Goal: Find specific page/section

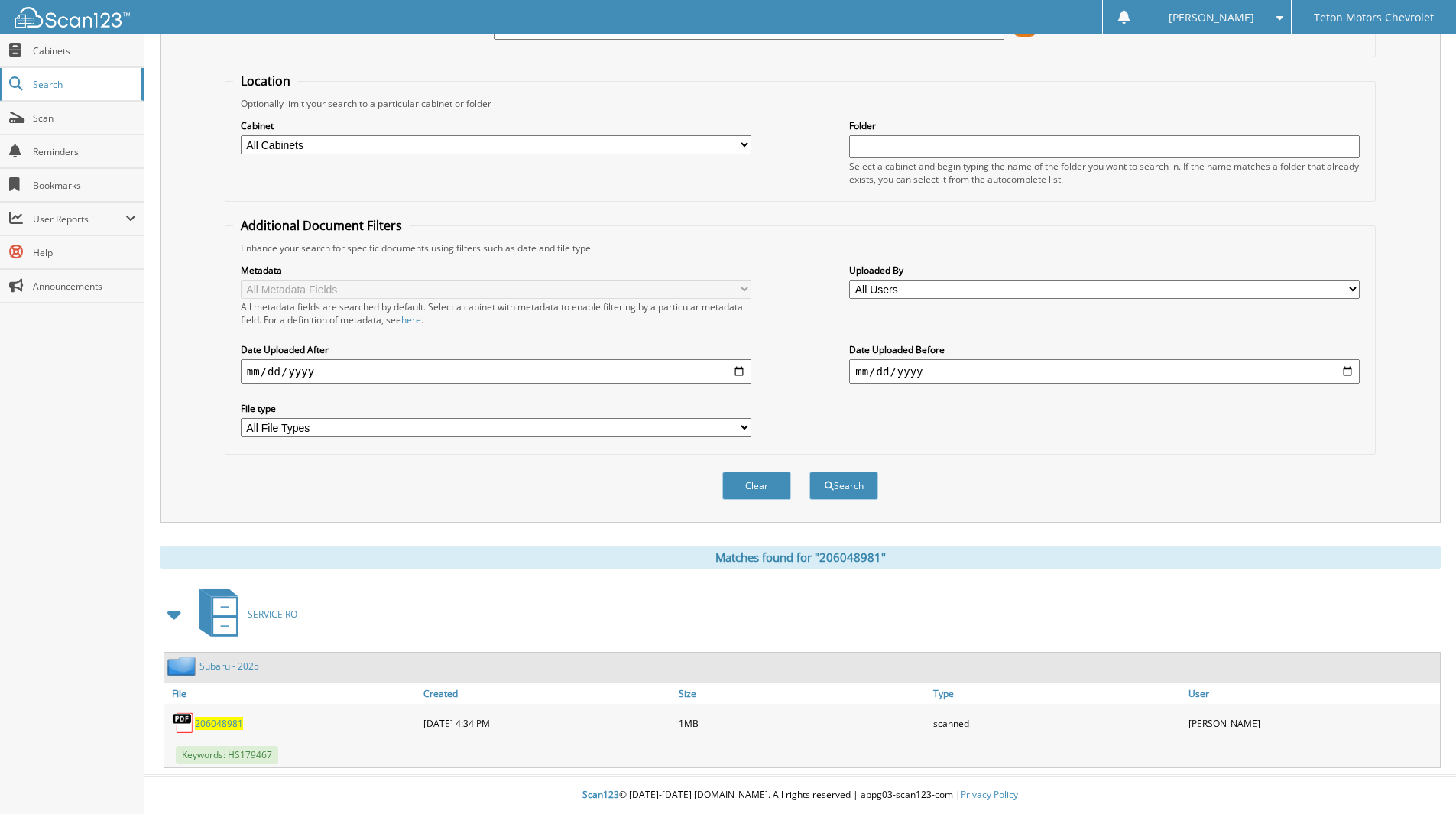
click at [68, 84] on span "Search" at bounding box center [84, 84] width 101 height 13
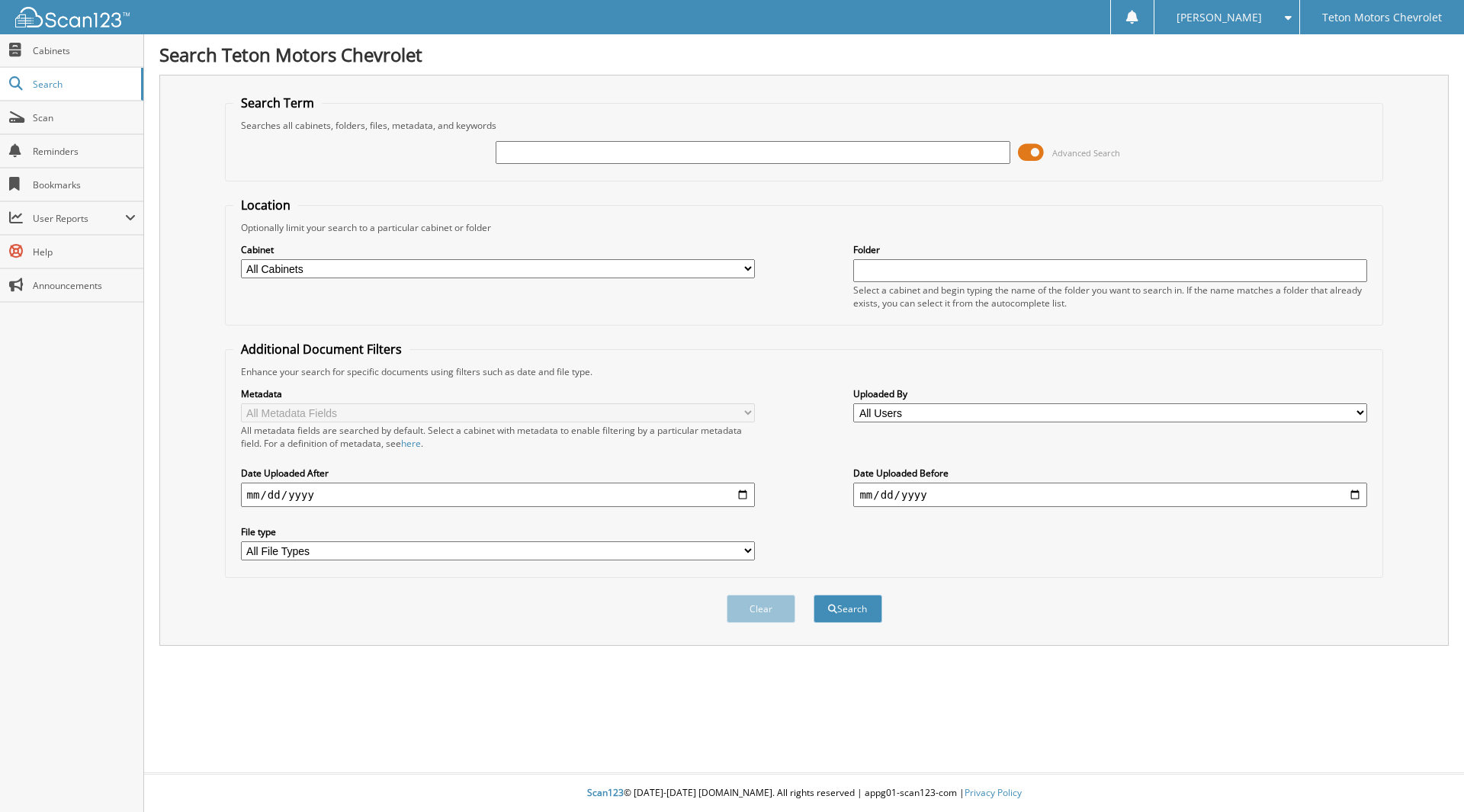
click at [680, 159] on input "text" at bounding box center [753, 153] width 514 height 23
type input "206048978"
click at [814, 595] on button "Search" at bounding box center [848, 609] width 69 height 28
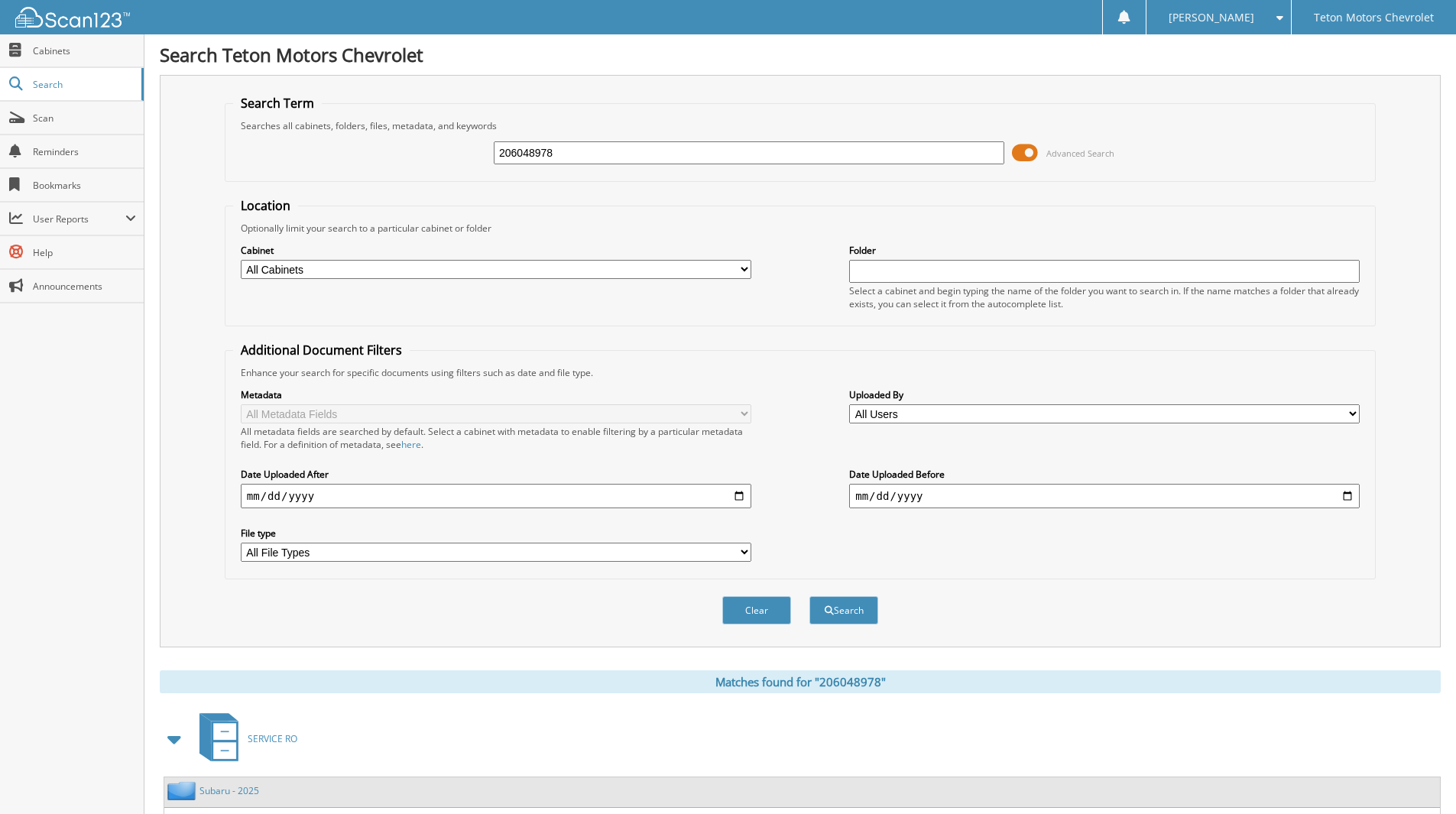
scroll to position [125, 0]
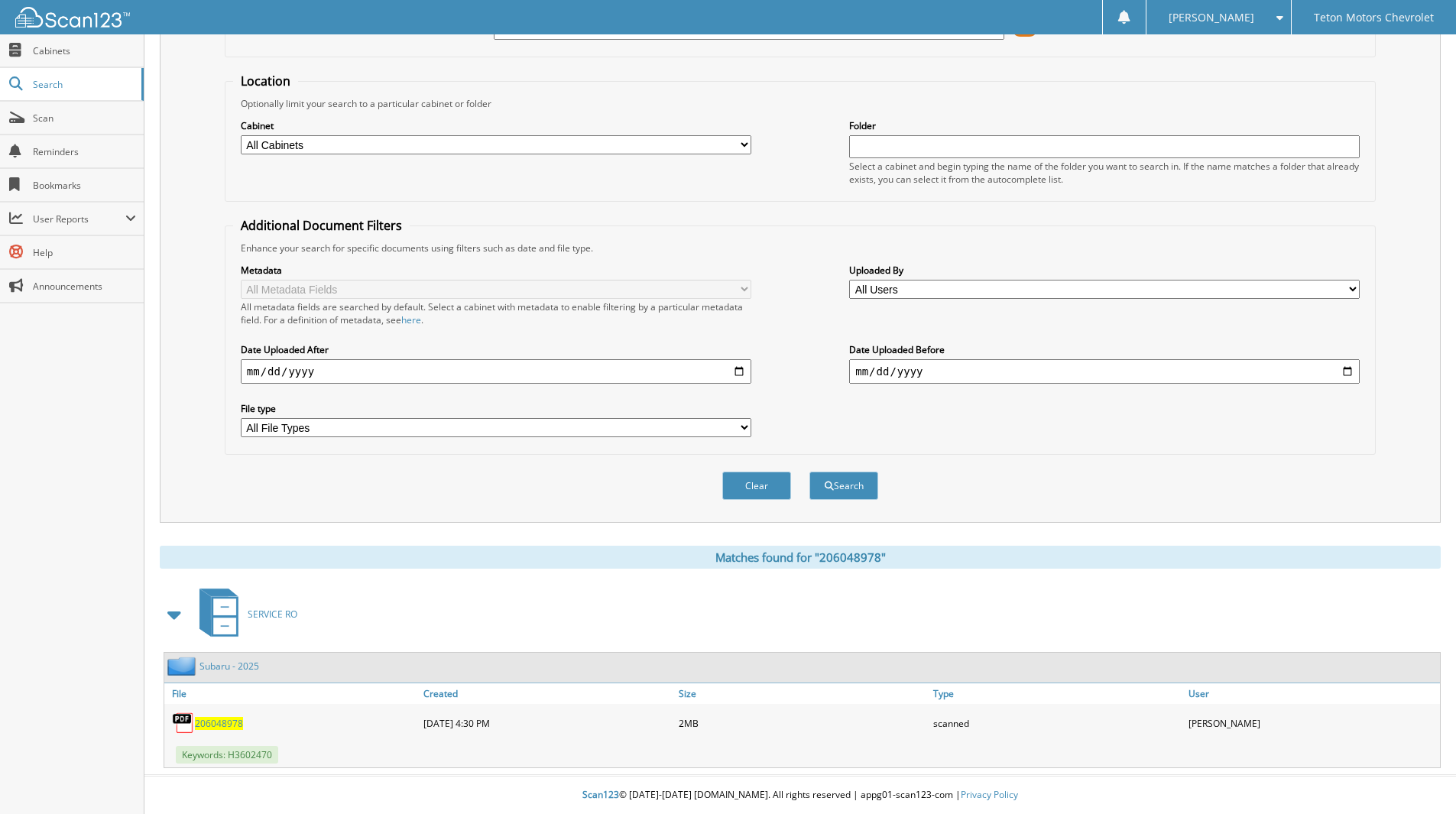
click at [215, 713] on div "206048978" at bounding box center [292, 723] width 255 height 31
click at [217, 717] on span "206048978" at bounding box center [219, 724] width 48 height 13
